Goal: Navigation & Orientation: Find specific page/section

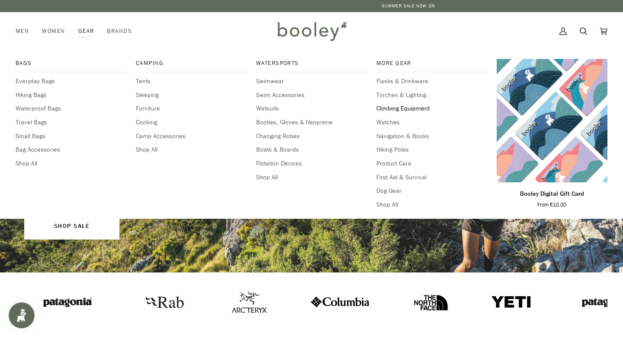
click at [414, 112] on span "Climbing Equipment" at bounding box center [431, 109] width 111 height 10
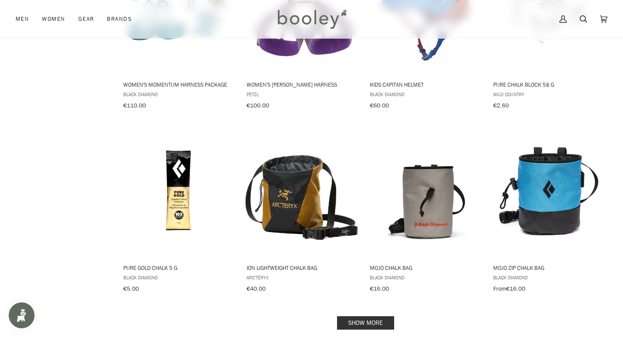
scroll to position [847, 0]
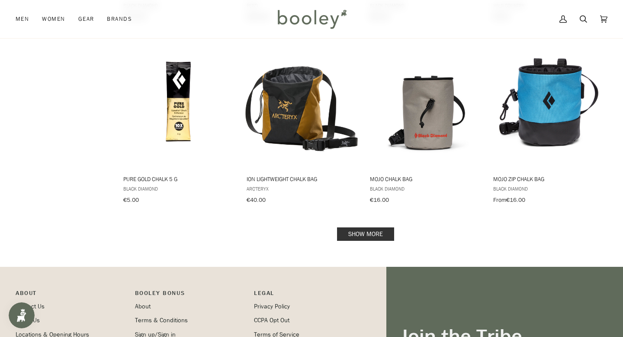
click at [362, 227] on link "Show more" at bounding box center [365, 233] width 57 height 13
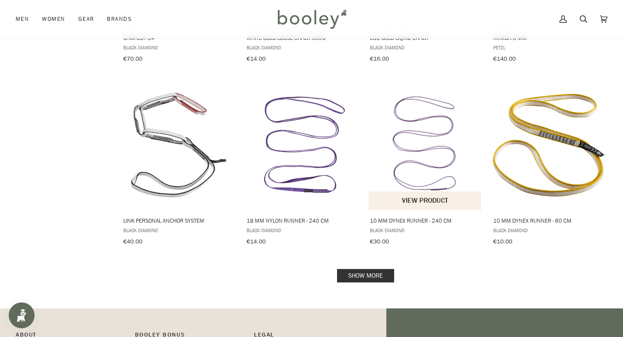
scroll to position [1721, 0]
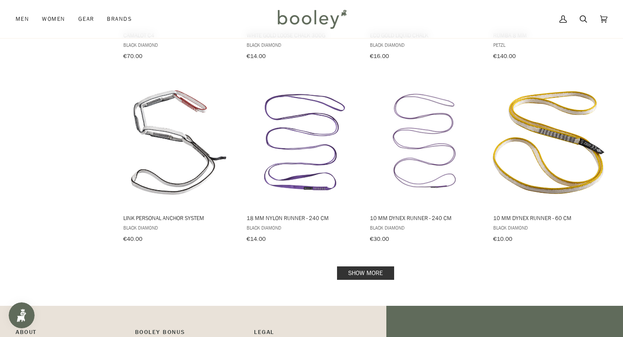
click at [374, 266] on link "Show more" at bounding box center [365, 272] width 57 height 13
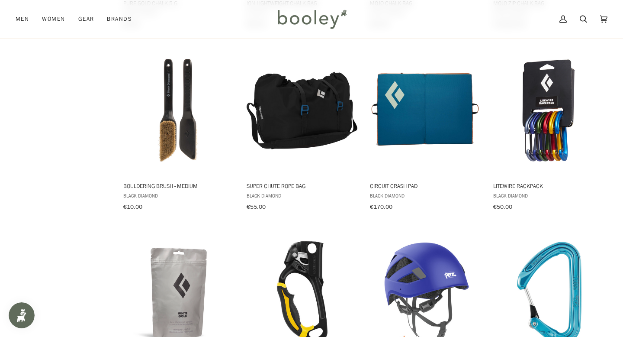
scroll to position [1007, 0]
